Goal: Check status: Check status

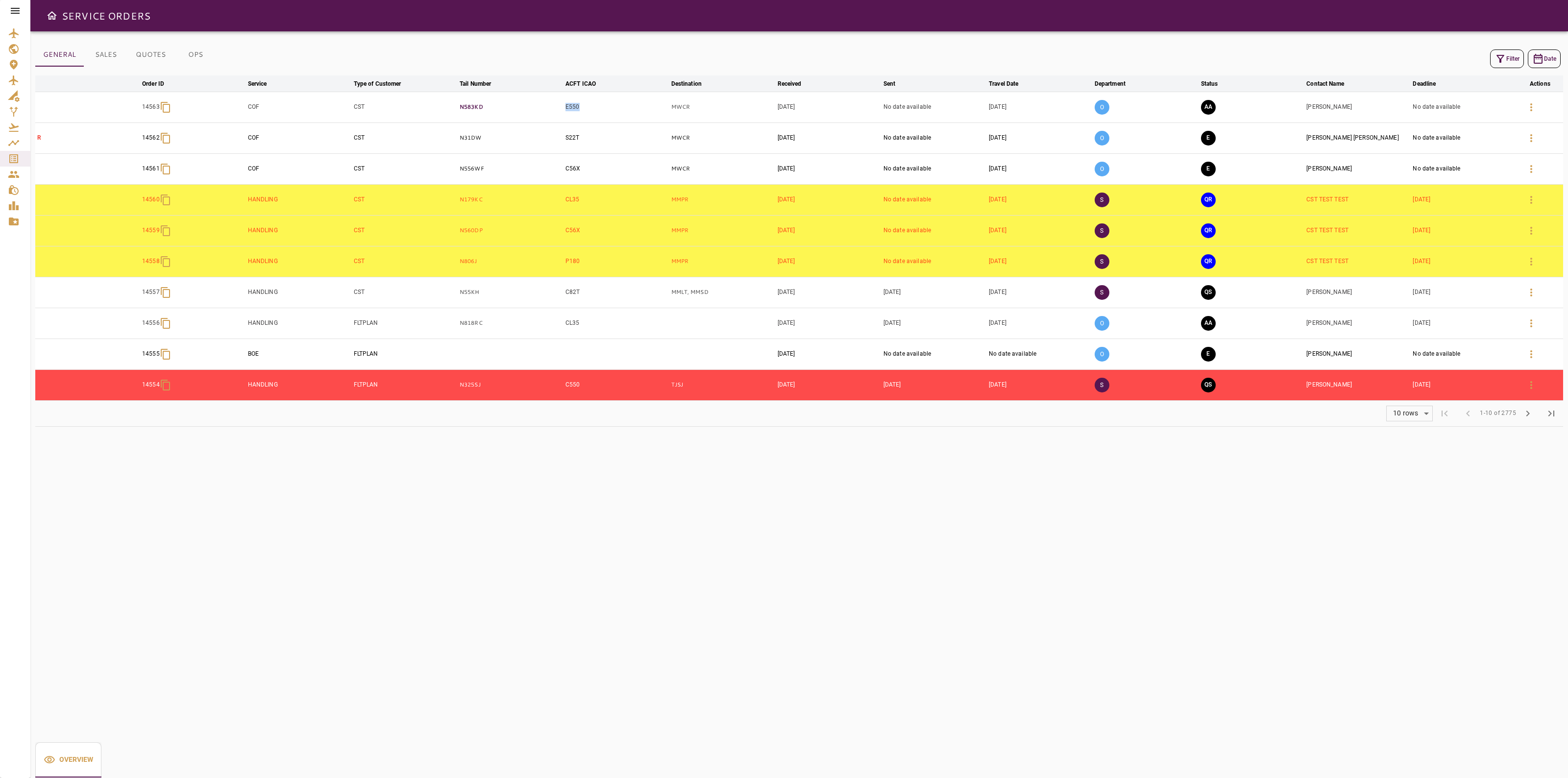
drag, startPoint x: 586, startPoint y: 103, endPoint x: 560, endPoint y: 107, distance: 26.3
click at [560, 107] on tr "14563 COF CST N583KD E550 MWCR [DATE] No date available [DATE] O AA [PERSON_NAM…" at bounding box center [799, 107] width 1528 height 31
copy tr "E550"
click at [1542, 108] on div at bounding box center [1540, 107] width 41 height 24
click at [1534, 108] on icon "button" at bounding box center [1531, 107] width 12 height 12
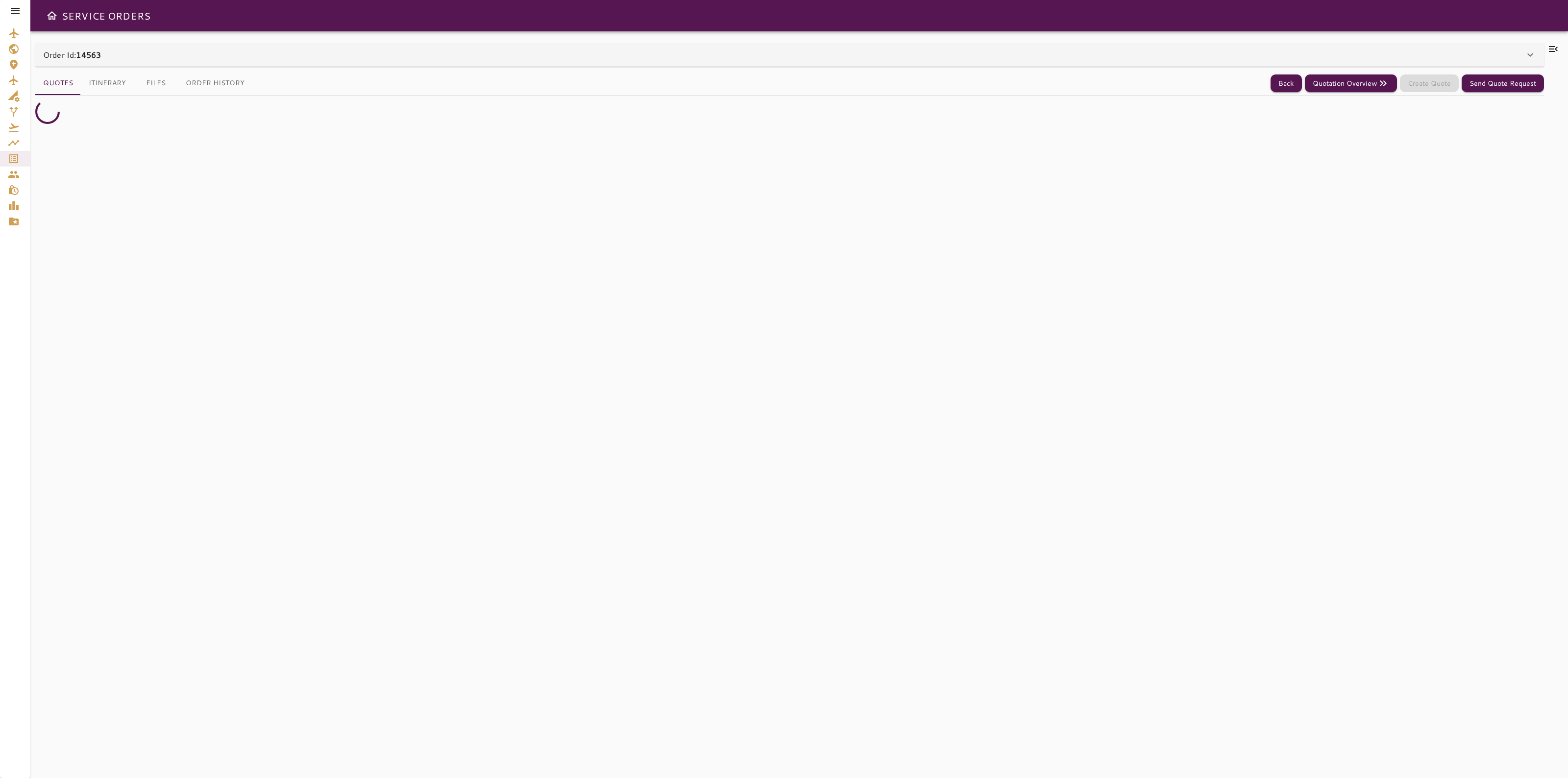
click at [1243, 61] on div "Order Id: 14563" at bounding box center [789, 55] width 1509 height 24
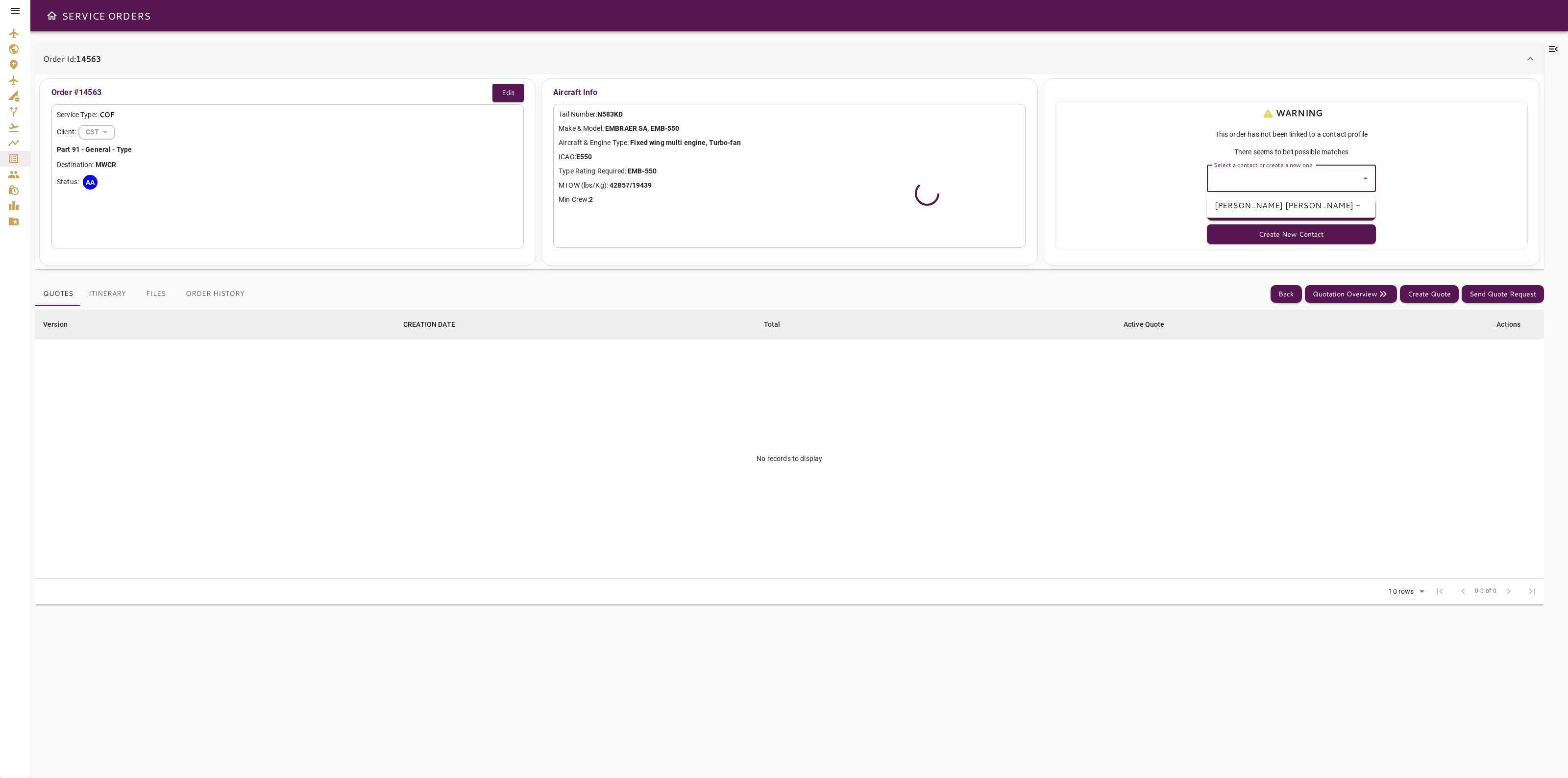
click at [1304, 172] on input "Select a contact or create a new one" at bounding box center [1284, 178] width 145 height 19
click at [1293, 195] on ul "[PERSON_NAME] [PERSON_NAME] -" at bounding box center [1292, 205] width 169 height 26
click at [1287, 202] on li "[PERSON_NAME] [PERSON_NAME] -" at bounding box center [1292, 205] width 169 height 18
type input "**********"
click at [1278, 212] on button "Select Contact" at bounding box center [1292, 209] width 169 height 22
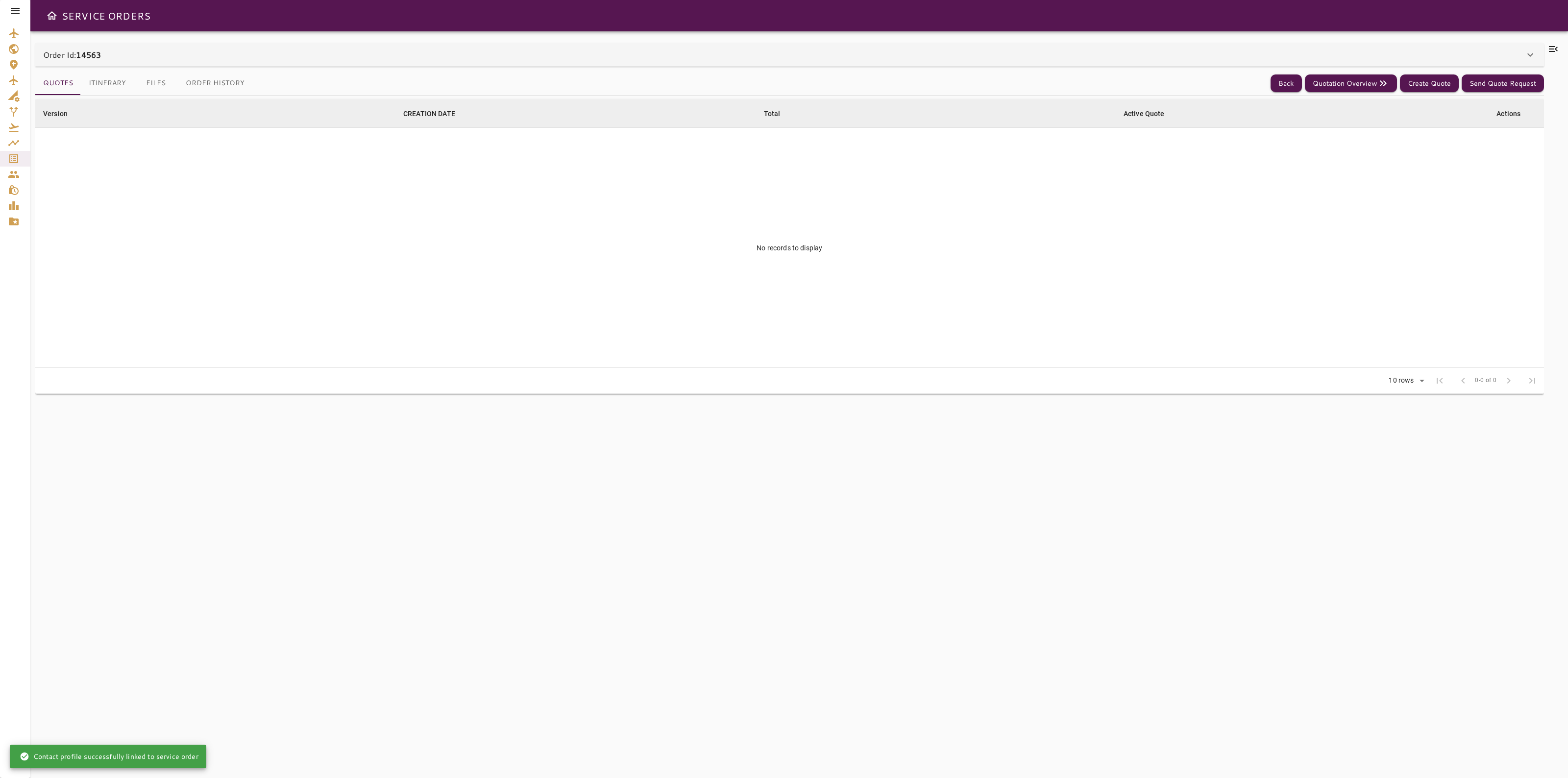
click at [813, 57] on div "Order Id: 14563" at bounding box center [784, 54] width 1482 height 12
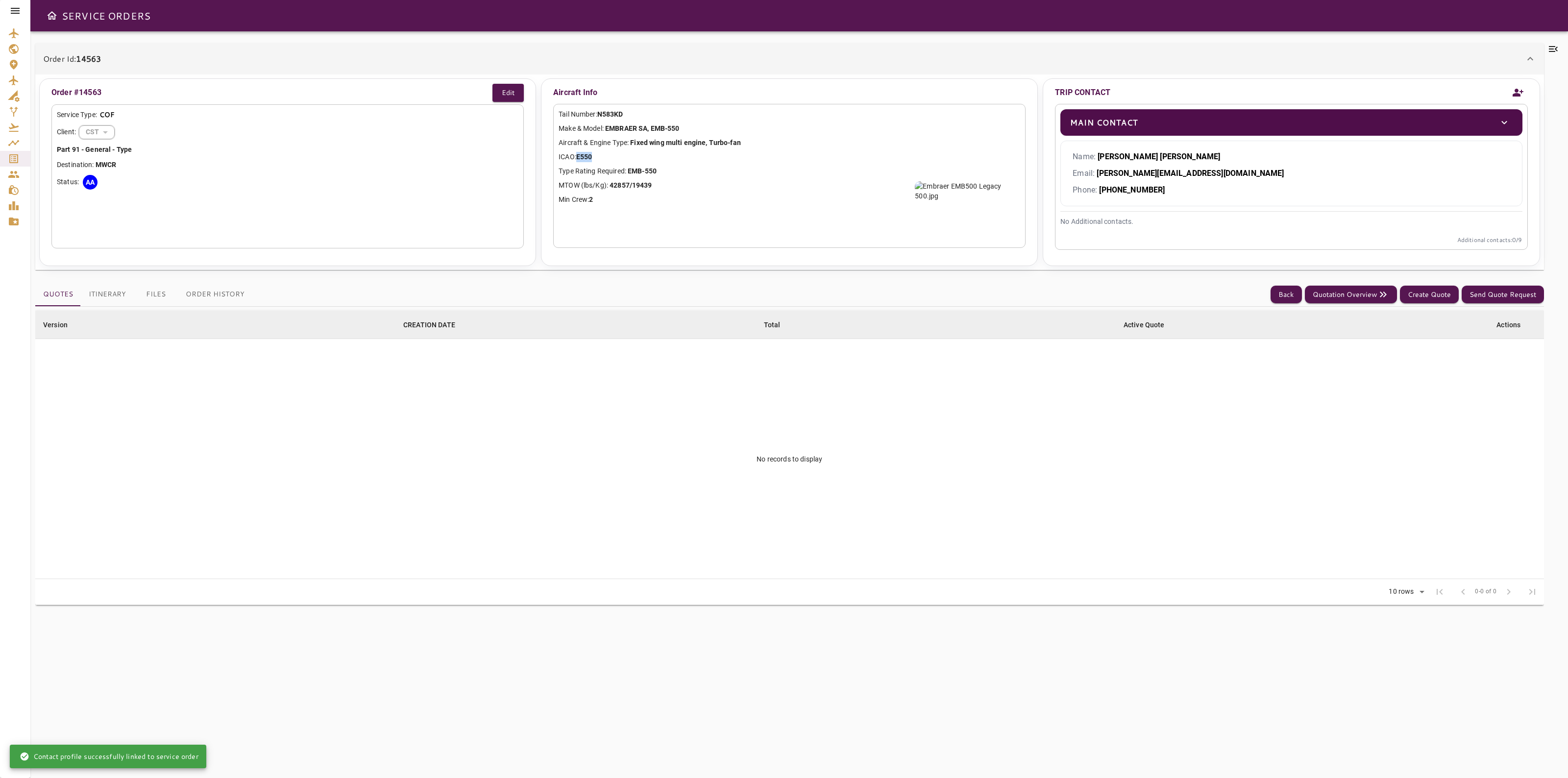
drag, startPoint x: 601, startPoint y: 158, endPoint x: 576, endPoint y: 161, distance: 25.2
click at [576, 161] on p "ICAO: E550" at bounding box center [789, 157] width 461 height 10
click at [1286, 292] on button "Back" at bounding box center [1286, 295] width 32 height 18
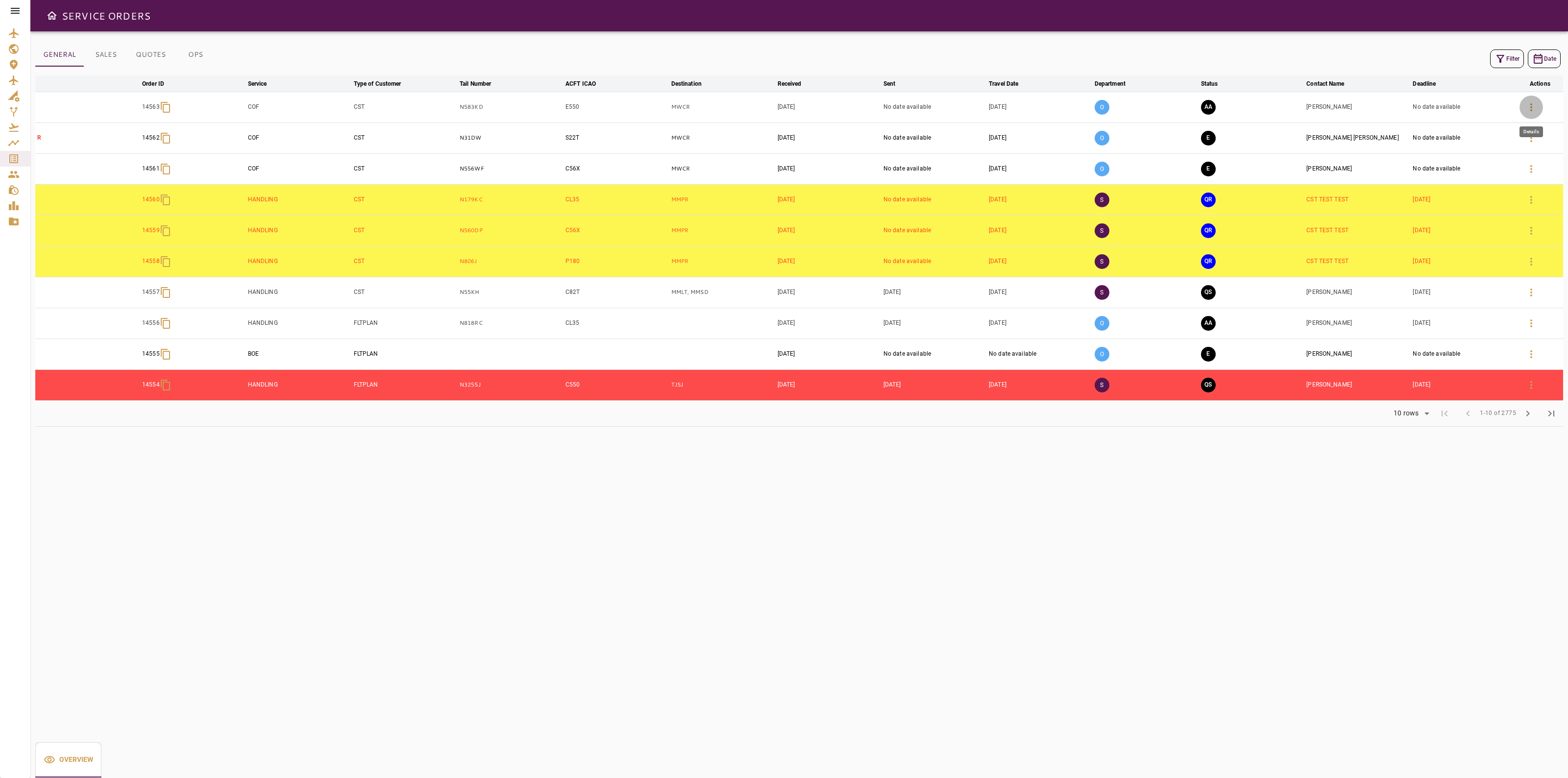
click at [1535, 110] on icon "button" at bounding box center [1531, 107] width 12 height 12
